Goal: Information Seeking & Learning: Learn about a topic

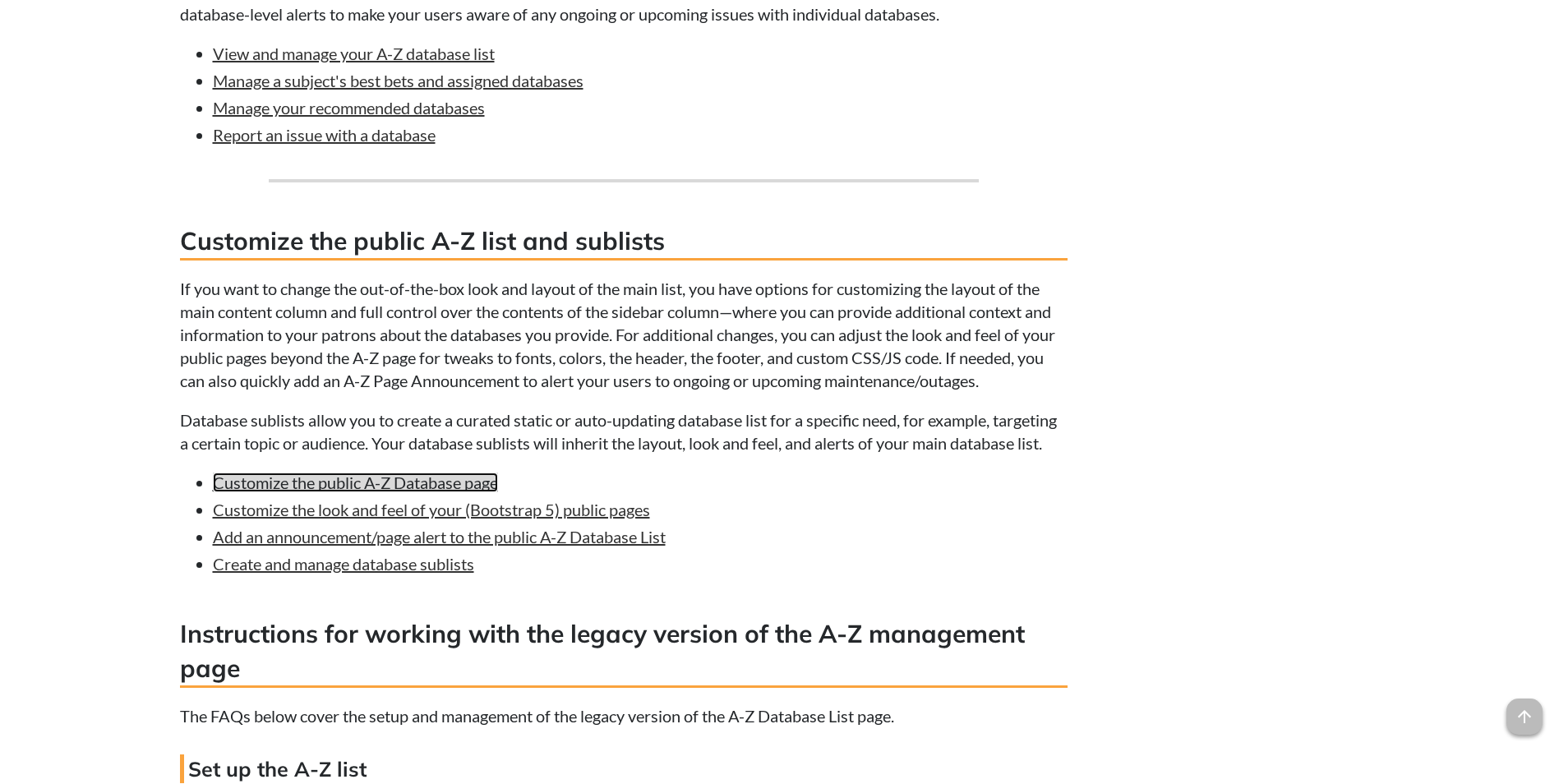
scroll to position [4328, 0]
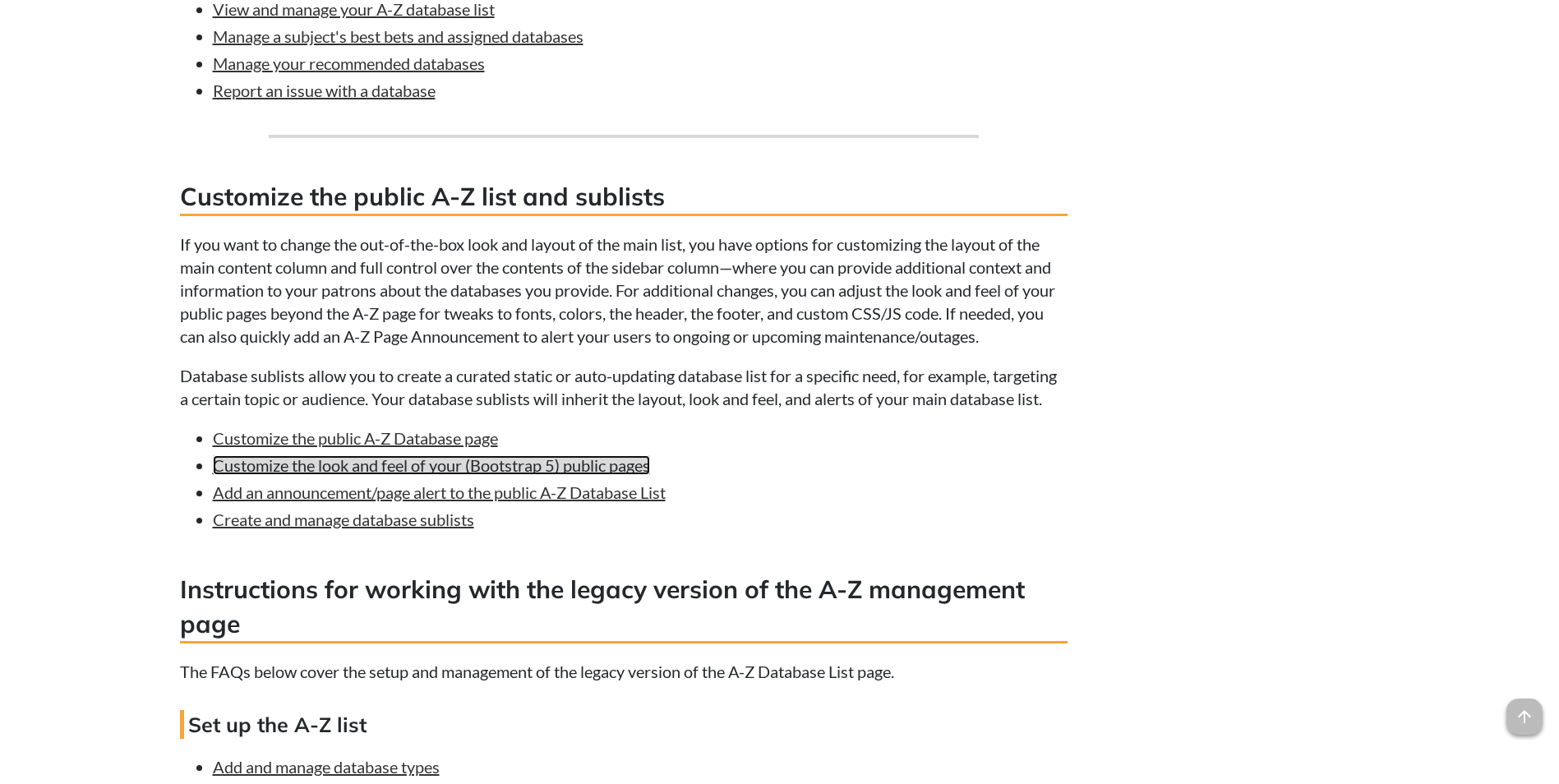
click at [544, 475] on link "Customize the look and feel of your (Bootstrap 5) public pages" at bounding box center [432, 465] width 437 height 20
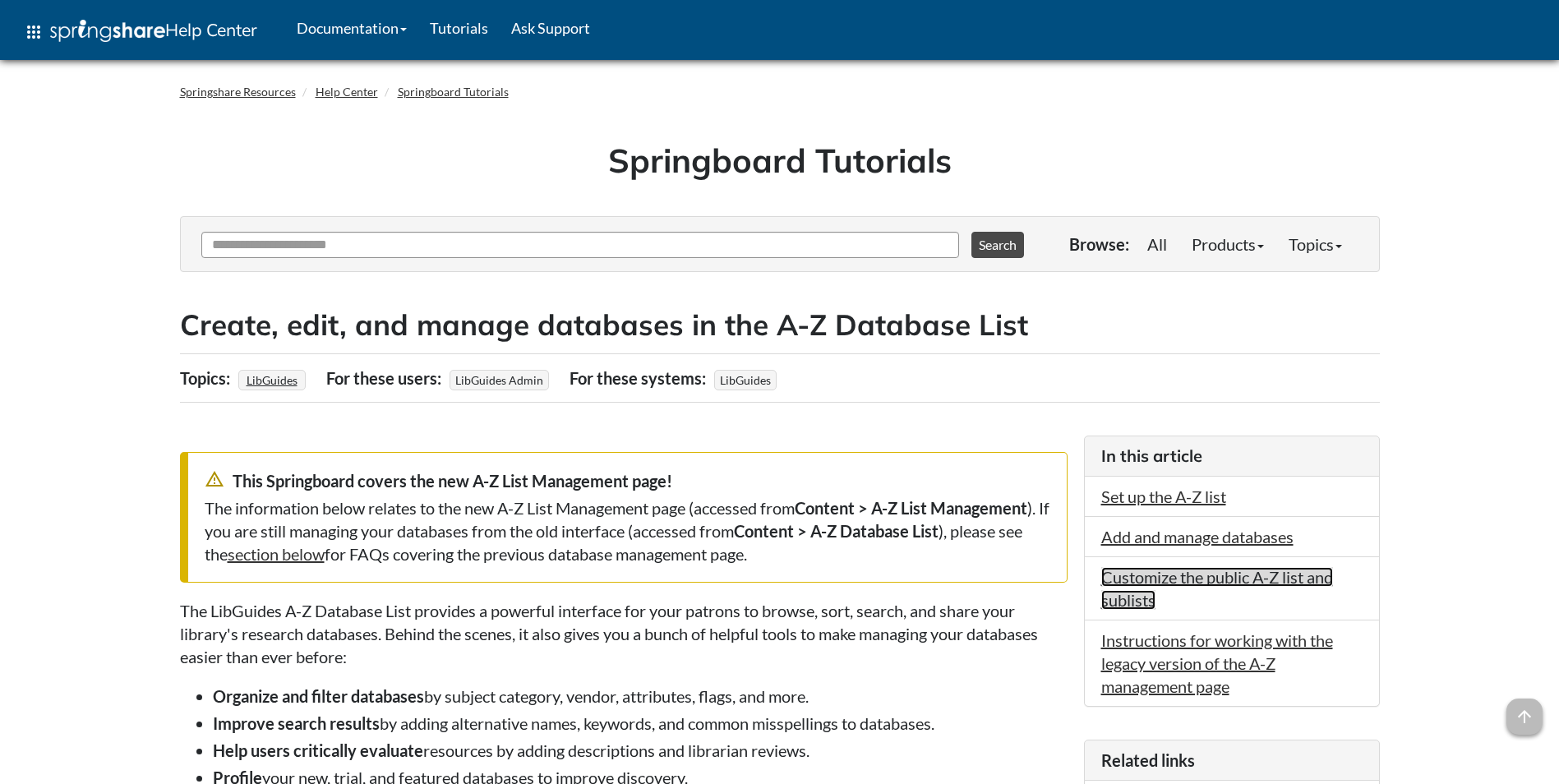
click at [1221, 578] on link "Customize the public A-Z list and sublists" at bounding box center [1217, 587] width 232 height 43
click at [471, 246] on input "Ask Another Question" at bounding box center [581, 244] width 758 height 26
type input "*******"
click at [971, 232] on button "Search" at bounding box center [997, 244] width 53 height 26
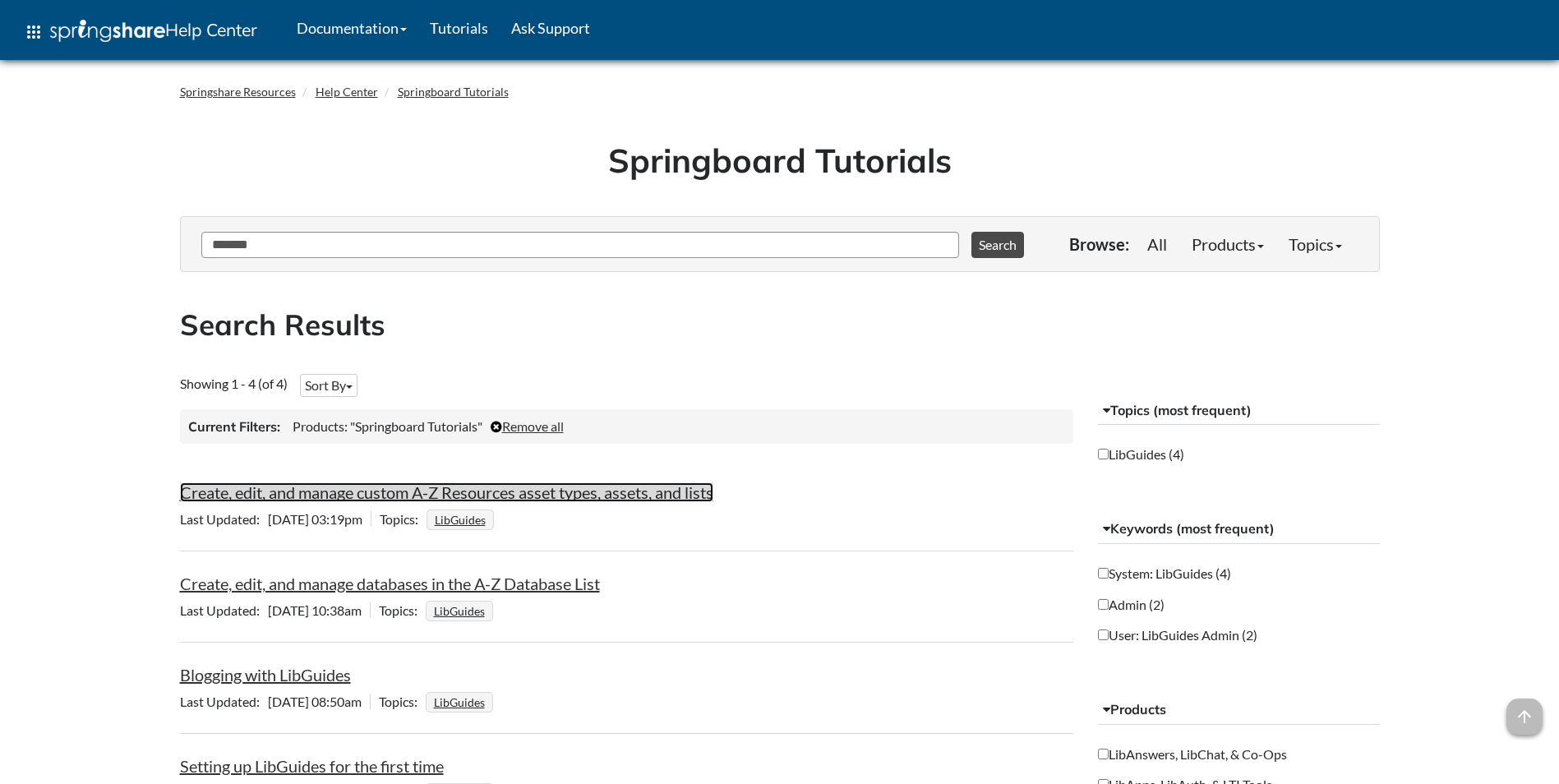
click at [596, 496] on link "Create, edit, and manage custom A-Z Resources asset types, assets, and lists" at bounding box center [446, 492] width 534 height 20
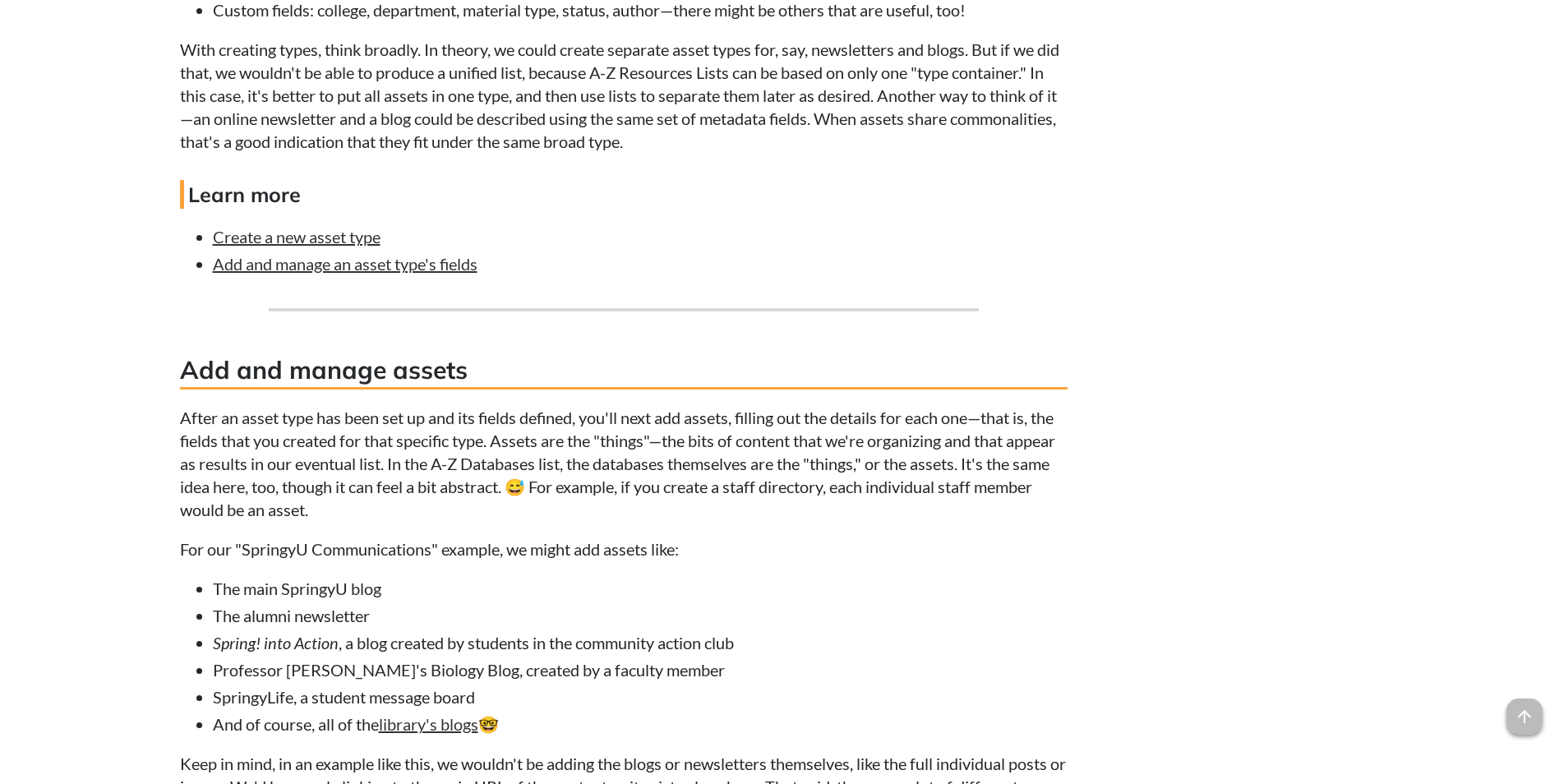
scroll to position [686, 0]
